Goal: Information Seeking & Learning: Learn about a topic

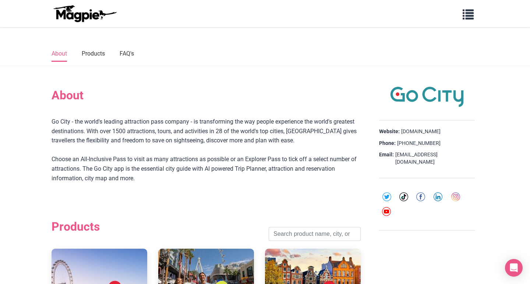
scroll to position [177, 0]
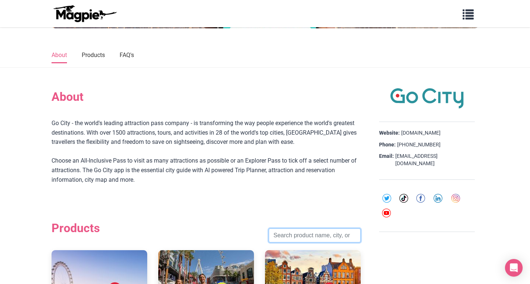
click at [310, 234] on input "search" at bounding box center [315, 236] width 92 height 14
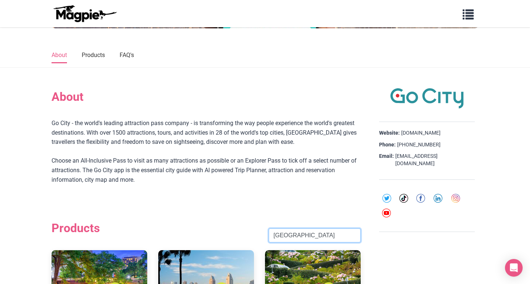
click button "Search" at bounding box center [0, 0] width 0 height 0
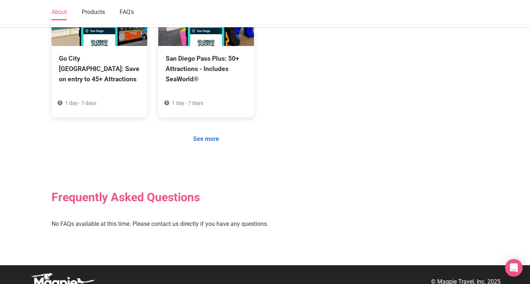
scroll to position [621, 0]
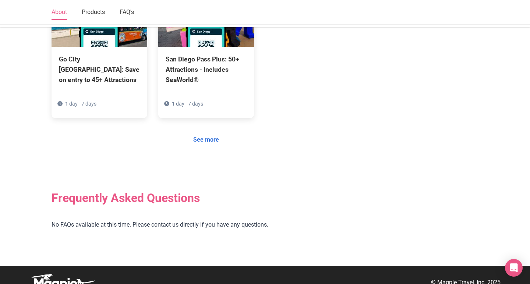
type input "[GEOGRAPHIC_DATA]"
click at [203, 133] on link "See more" at bounding box center [205, 140] width 35 height 14
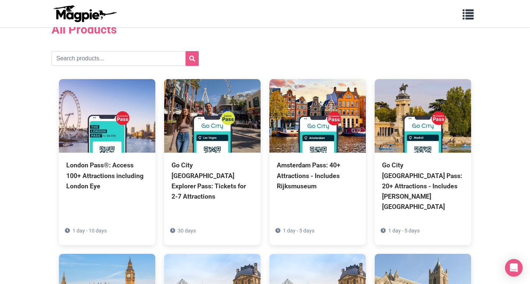
scroll to position [36, 0]
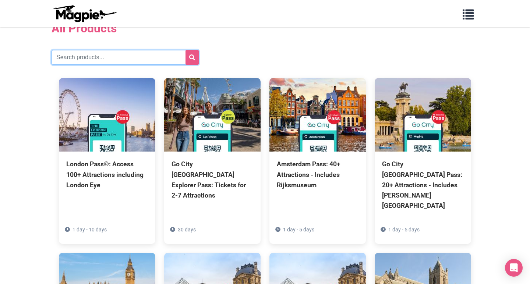
click at [155, 54] on input "text" at bounding box center [125, 57] width 147 height 15
type input "[GEOGRAPHIC_DATA]"
click at [192, 57] on button "submit" at bounding box center [192, 57] width 13 height 15
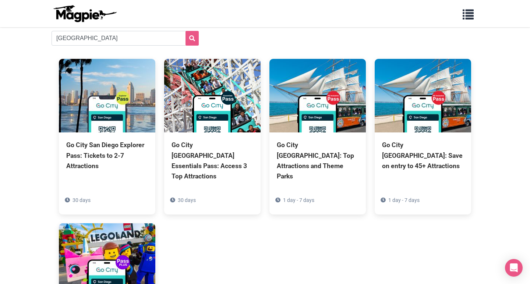
scroll to position [55, 0]
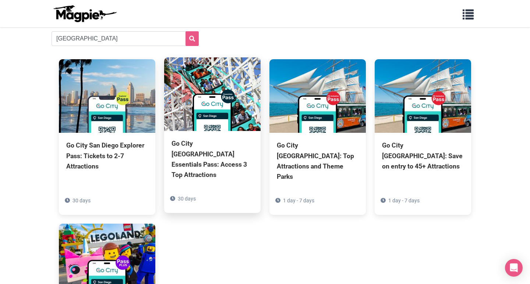
click at [196, 151] on div "Go City [GEOGRAPHIC_DATA] Essentials Pass: Access 3 Top Attractions" at bounding box center [213, 159] width 82 height 42
